Goal: Task Accomplishment & Management: Manage account settings

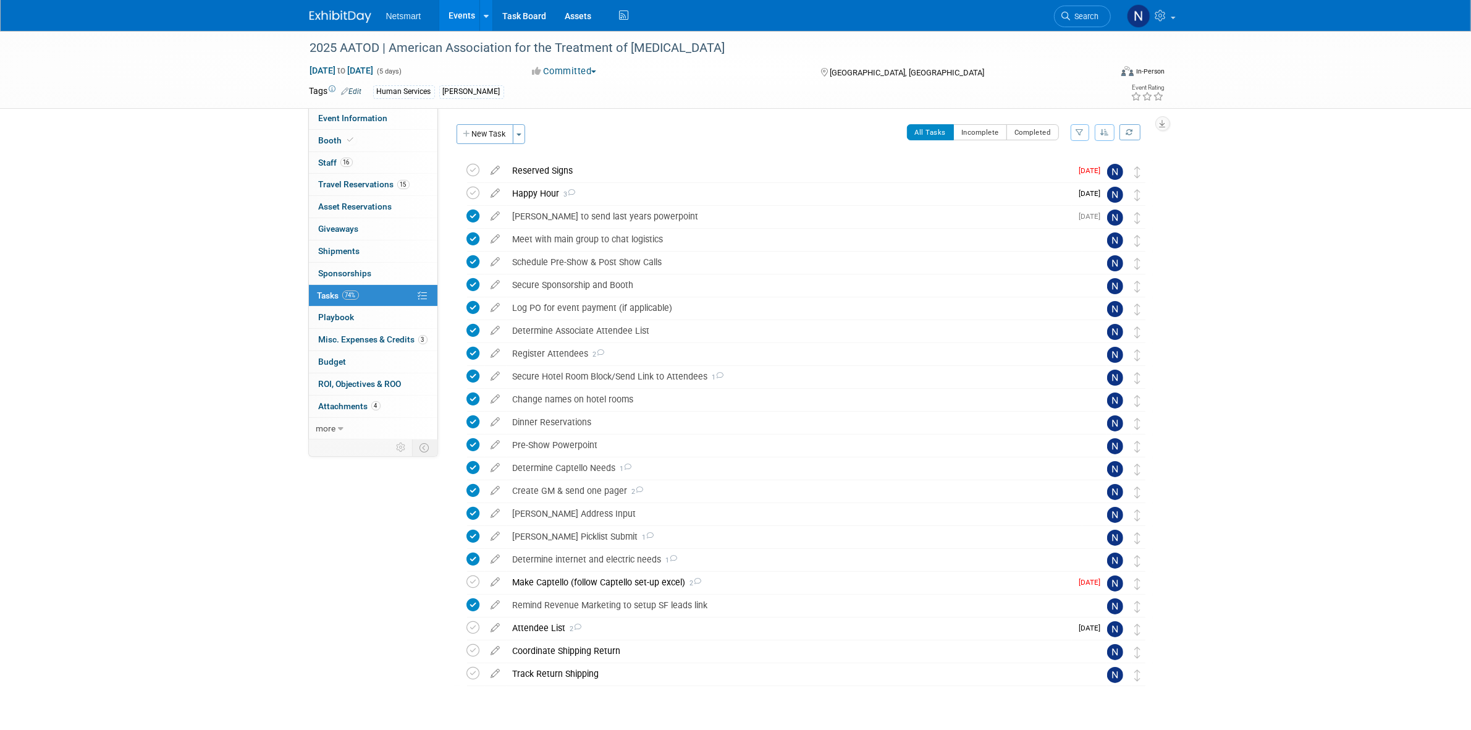
click at [258, 180] on div "2025 AATOD | American Association for the Treatment of [MEDICAL_DATA] [DATE] to…" at bounding box center [735, 396] width 1471 height 730
click at [527, 17] on link "Task Board" at bounding box center [524, 15] width 62 height 31
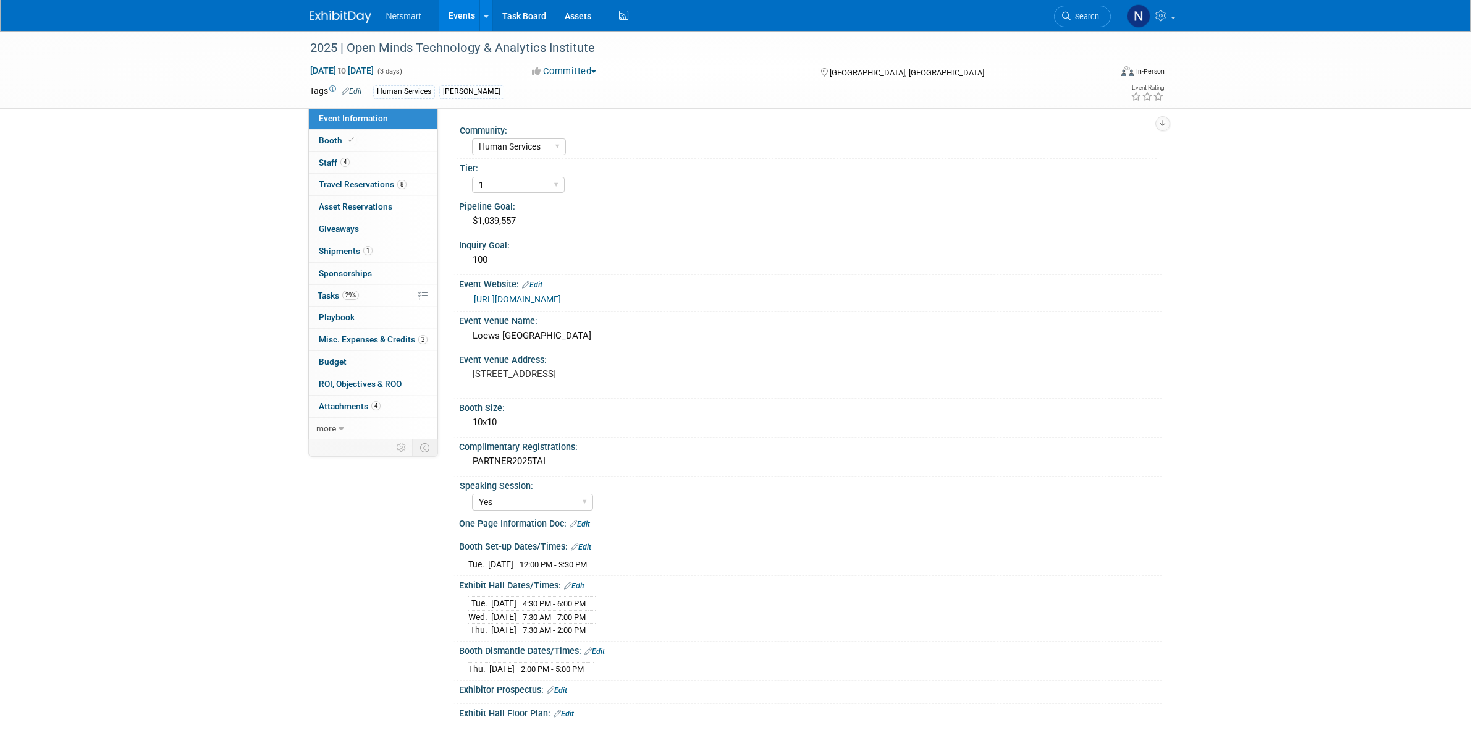
select select "Human Services"
select select "1"
select select "Yes"
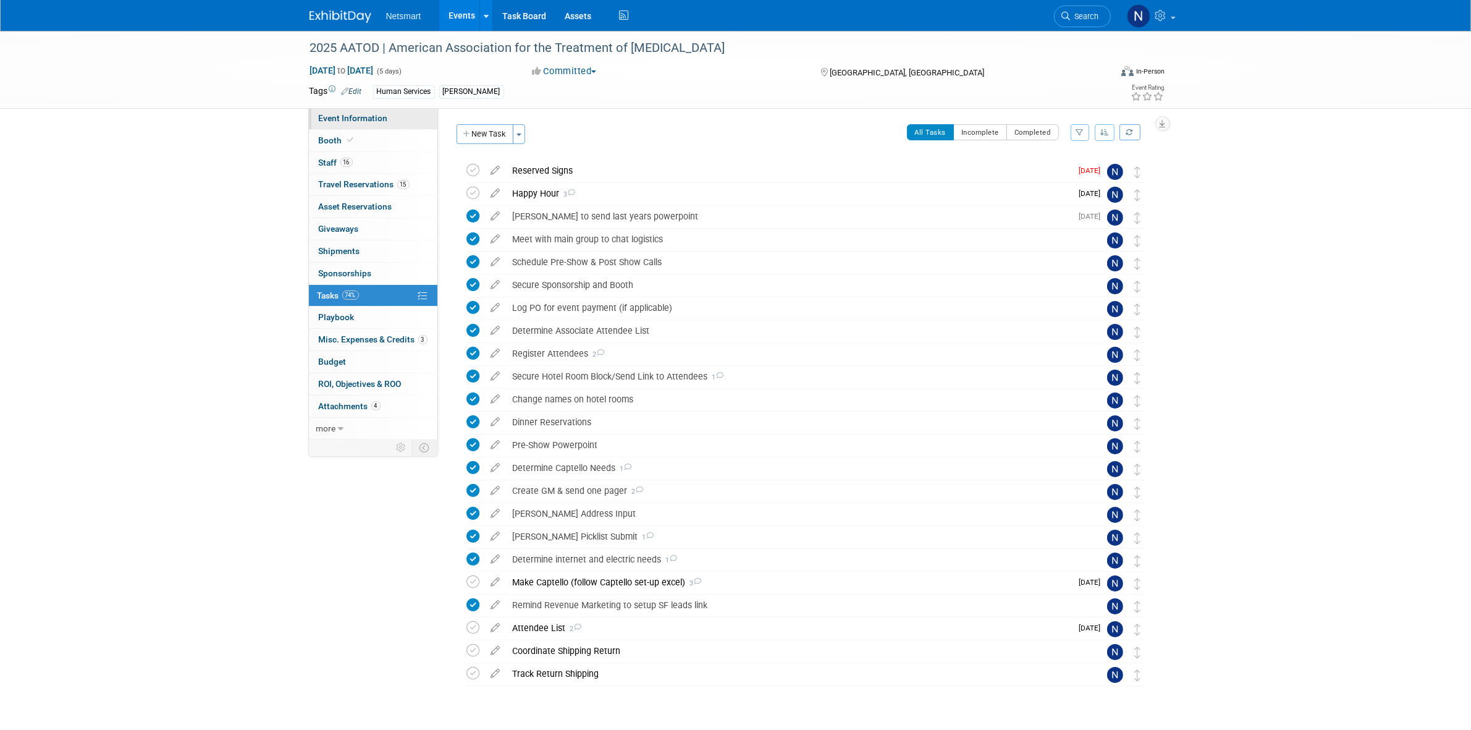
click at [379, 122] on link "Event Information" at bounding box center [373, 119] width 129 height 22
select select "Human Services"
select select "1"
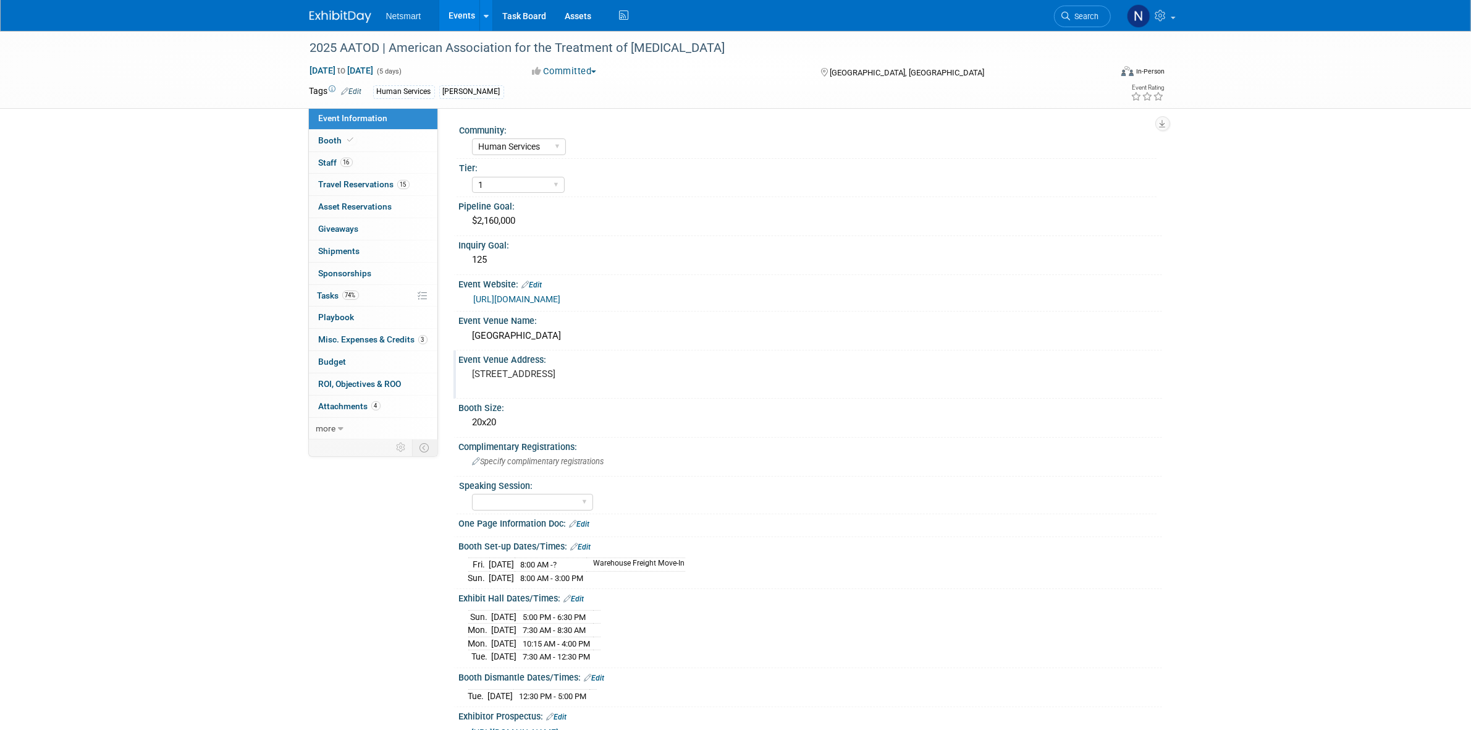
click at [698, 371] on pre "[STREET_ADDRESS]" at bounding box center [606, 373] width 266 height 11
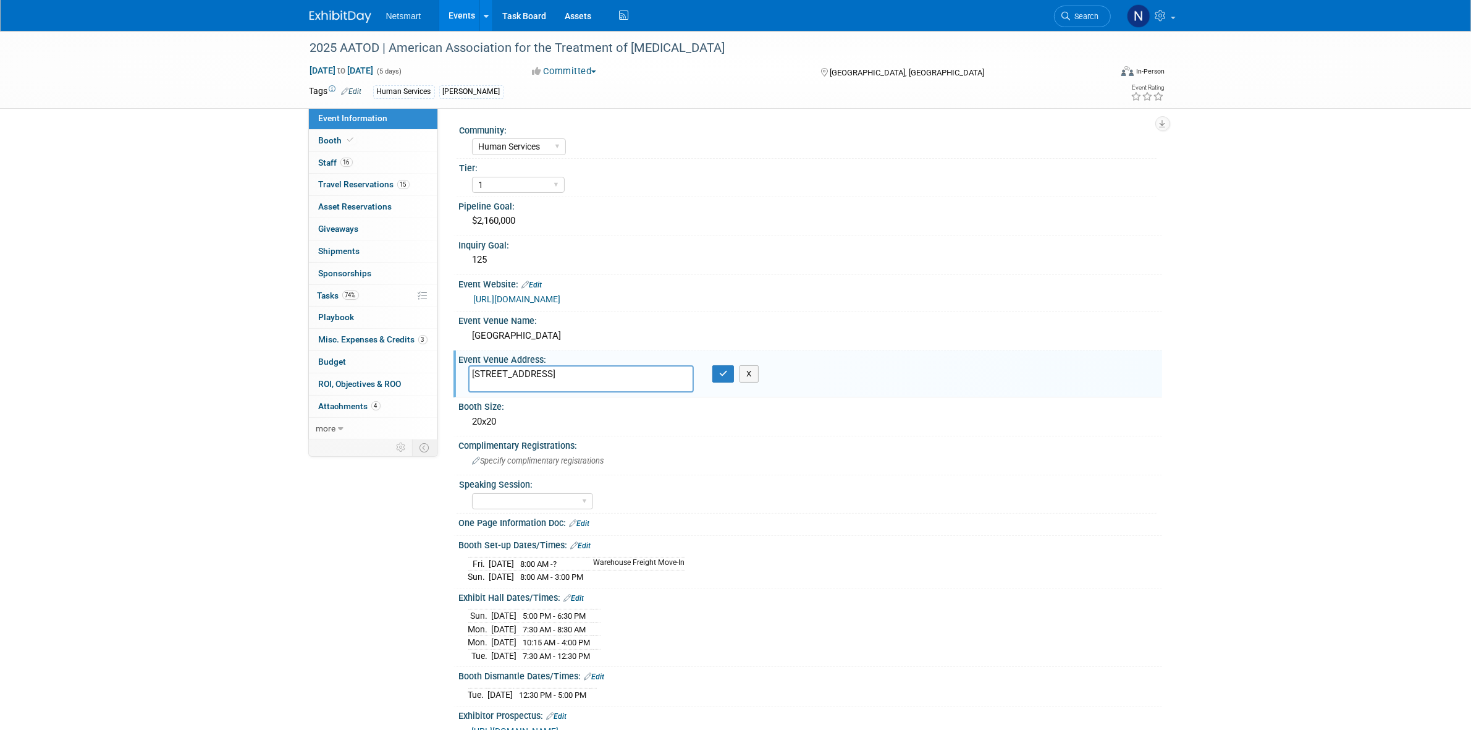
click at [483, 386] on textarea "[STREET_ADDRESS]" at bounding box center [581, 379] width 226 height 28
click at [500, 384] on textarea "[STREET_ADDRESS]" at bounding box center [581, 379] width 226 height 28
drag, startPoint x: 475, startPoint y: 371, endPoint x: 437, endPoint y: 342, distance: 47.1
click at [438, 342] on div "Community: Human Services Post Acute Public Sector CareDimensions Specialty Pra…" at bounding box center [800, 275] width 724 height 334
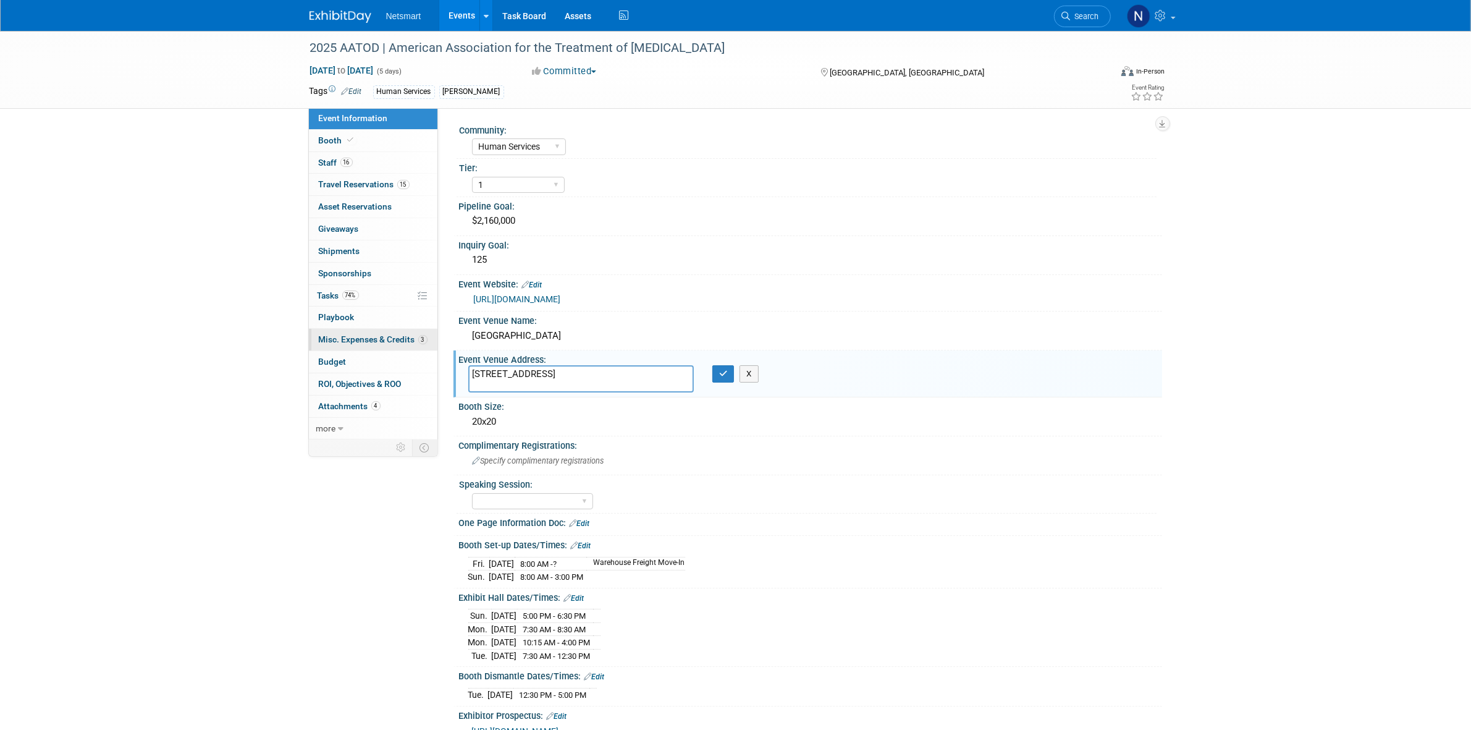
click at [366, 344] on span "Misc. Expenses & Credits 3" at bounding box center [373, 339] width 109 height 10
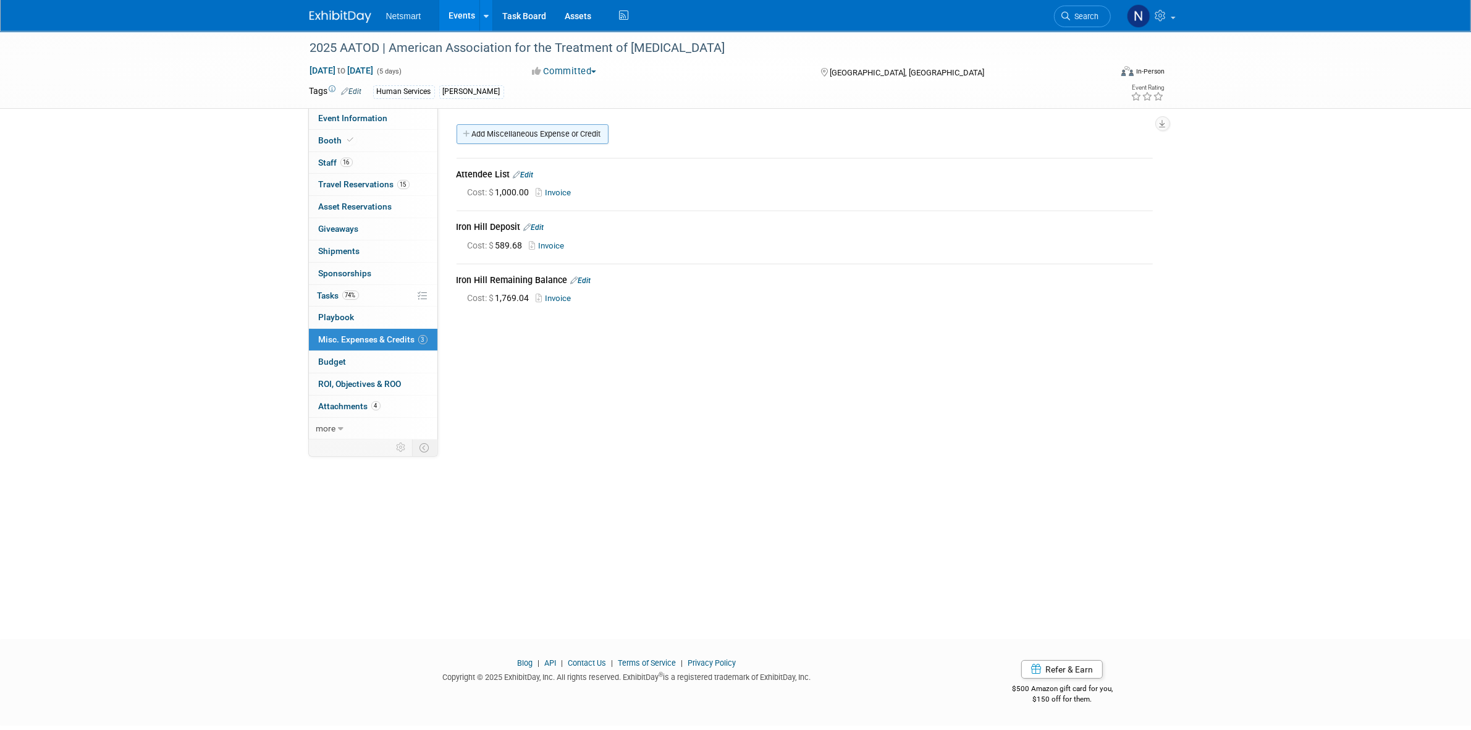
click at [517, 131] on link "Add Miscellaneous Expense or Credit" at bounding box center [533, 134] width 152 height 20
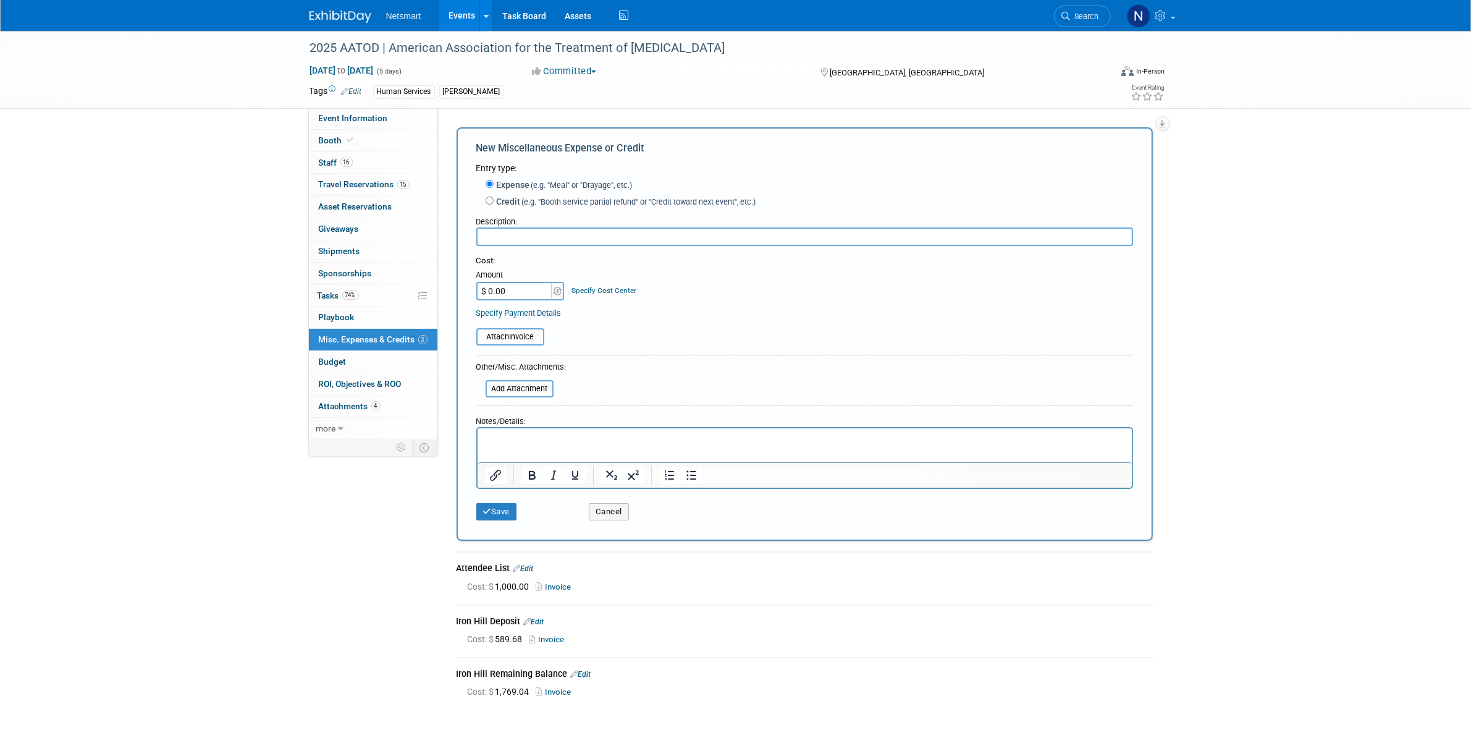
click at [505, 289] on input "$ 0.00" at bounding box center [514, 291] width 77 height 19
type input "$ 58.31"
click at [545, 224] on div "Description:" at bounding box center [804, 219] width 657 height 17
click at [529, 242] on input "text" at bounding box center [804, 236] width 657 height 19
type input "FedEx Reception Poster"
